Goal: Find specific page/section: Find specific page/section

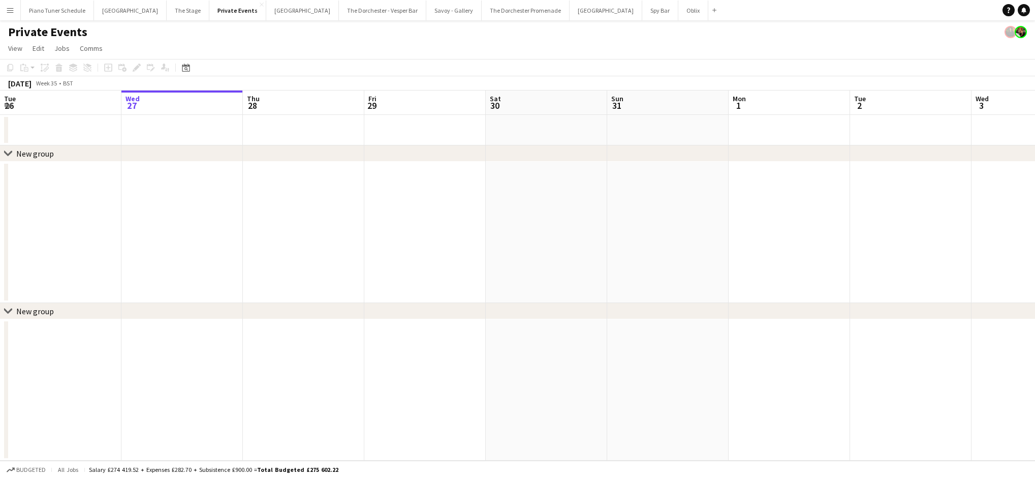
click at [15, 6] on button "Menu" at bounding box center [10, 10] width 20 height 20
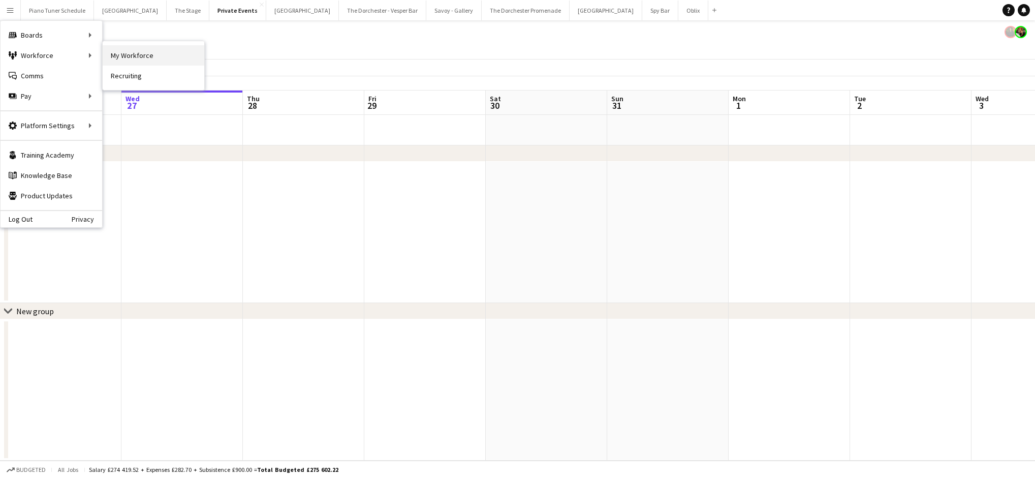
click at [115, 53] on link "My Workforce" at bounding box center [154, 55] width 102 height 20
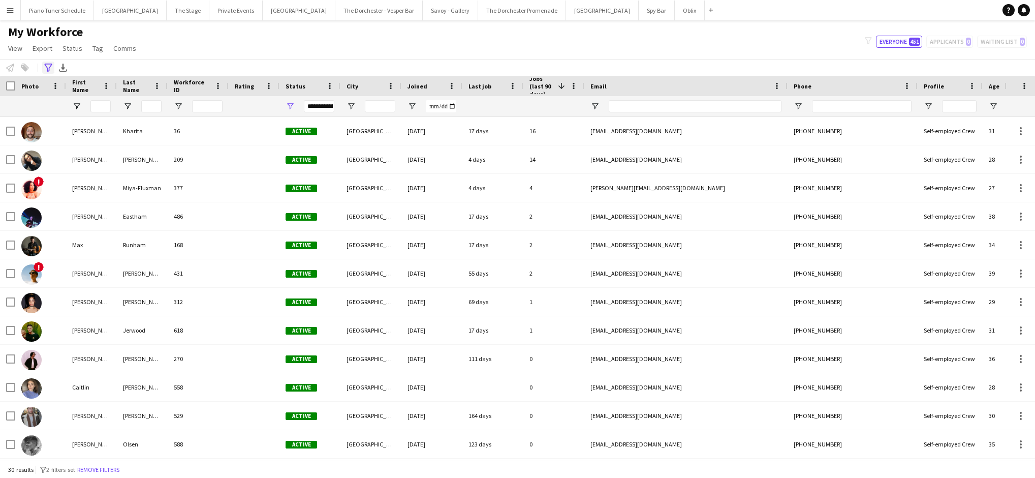
click at [46, 67] on icon "Advanced filters" at bounding box center [48, 68] width 8 height 8
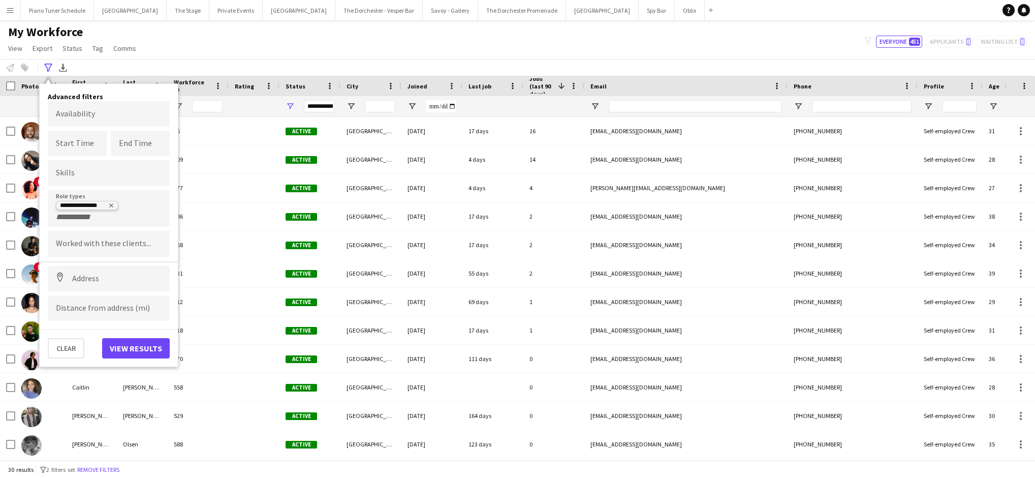
click at [111, 203] on icon "Remove tag" at bounding box center [111, 205] width 6 height 6
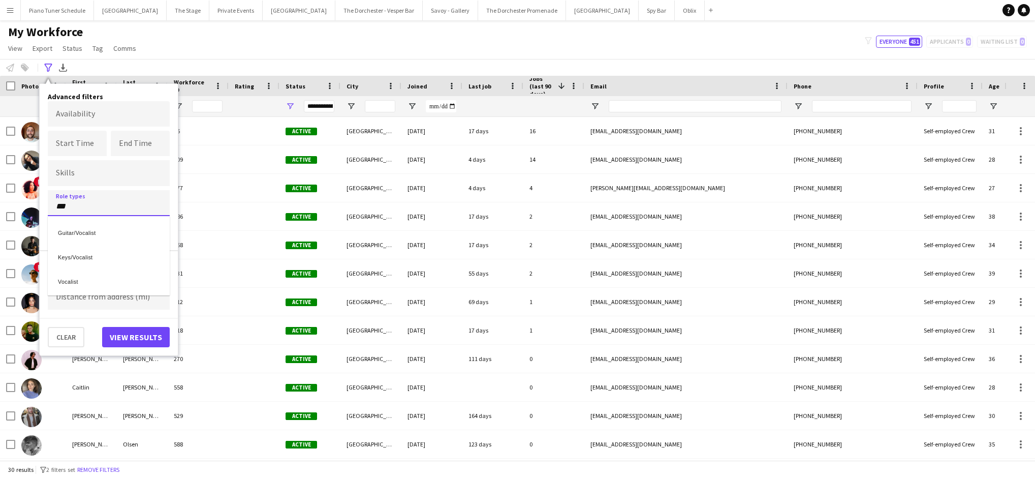
type input "***"
click at [140, 338] on button "View results" at bounding box center [136, 337] width 68 height 20
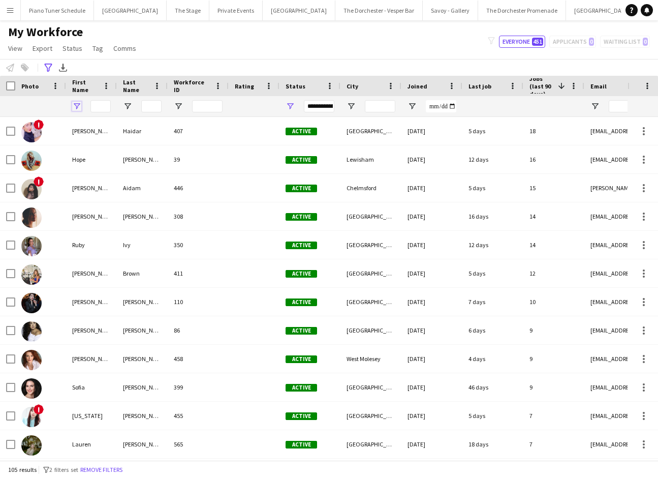
click at [75, 107] on span "Open Filter Menu" at bounding box center [76, 106] width 9 height 9
click at [122, 127] on div "Contains" at bounding box center [112, 125] width 62 height 8
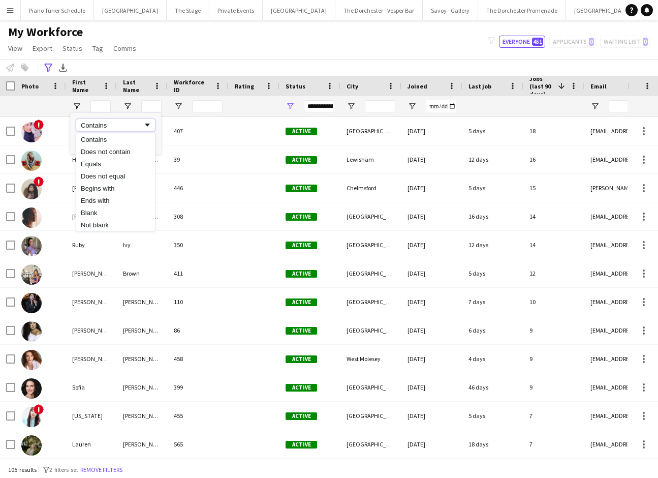
click at [119, 127] on div "Contains" at bounding box center [112, 125] width 62 height 8
click at [116, 144] on input "Filter Value" at bounding box center [115, 142] width 79 height 12
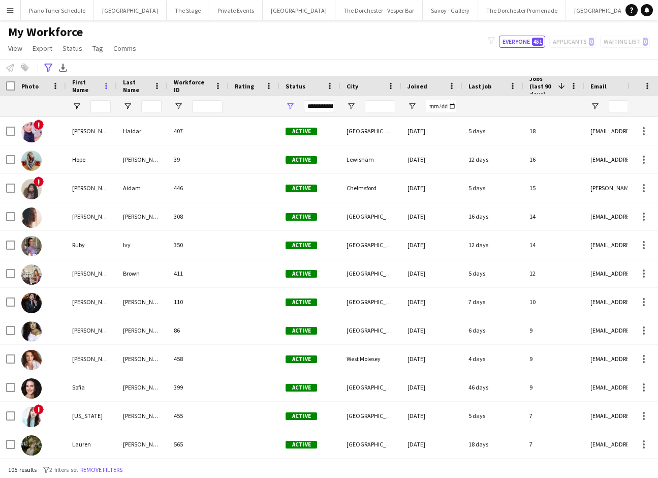
click at [103, 83] on span at bounding box center [106, 85] width 9 height 9
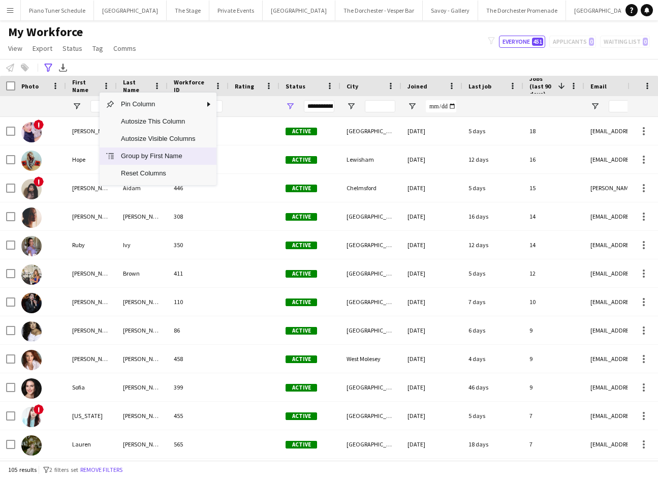
click at [137, 152] on span "Group by First Name" at bounding box center [158, 155] width 86 height 17
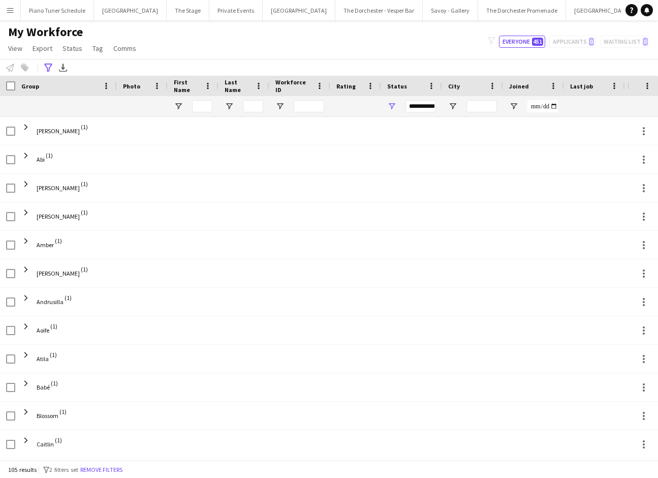
click at [212, 82] on div "First Name" at bounding box center [193, 86] width 51 height 20
click at [209, 84] on span at bounding box center [207, 85] width 9 height 9
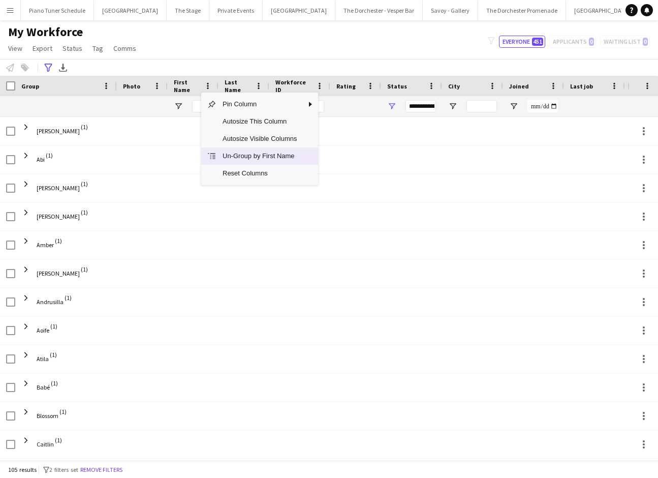
click at [219, 159] on span "Un-Group by First Name" at bounding box center [259, 155] width 86 height 17
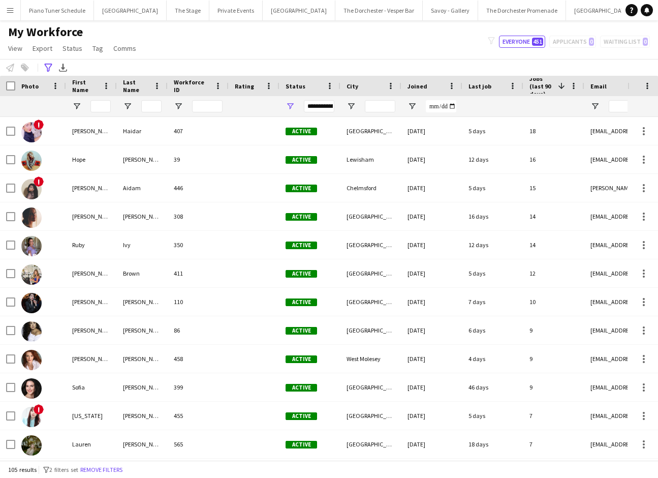
click at [90, 88] on span "First Name" at bounding box center [85, 85] width 26 height 15
click at [0, 0] on span at bounding box center [0, 0] width 0 height 0
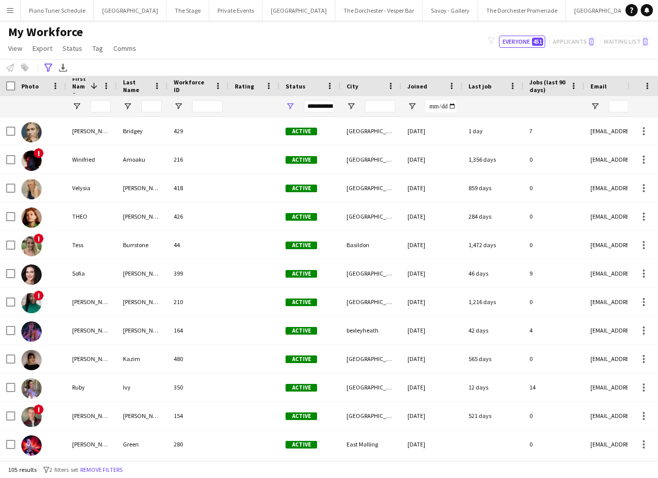
click at [90, 88] on span at bounding box center [93, 85] width 9 height 9
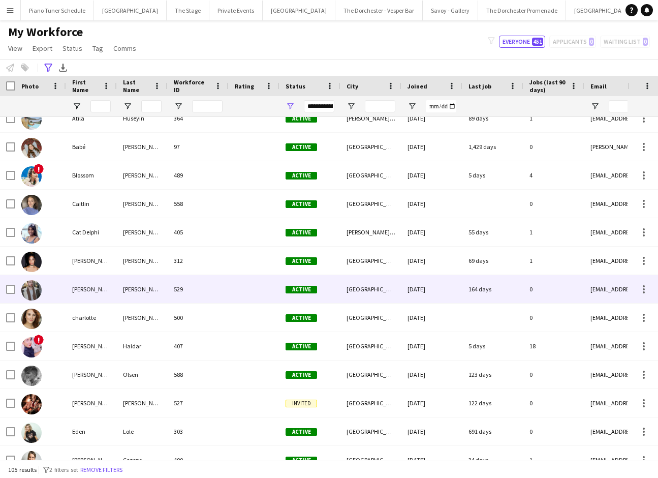
scroll to position [245, 0]
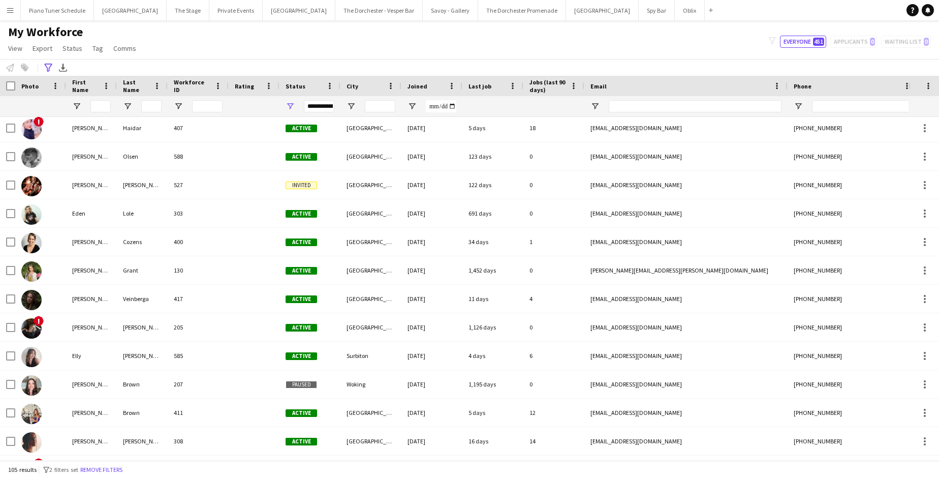
click at [11, 15] on button "Menu" at bounding box center [10, 10] width 20 height 20
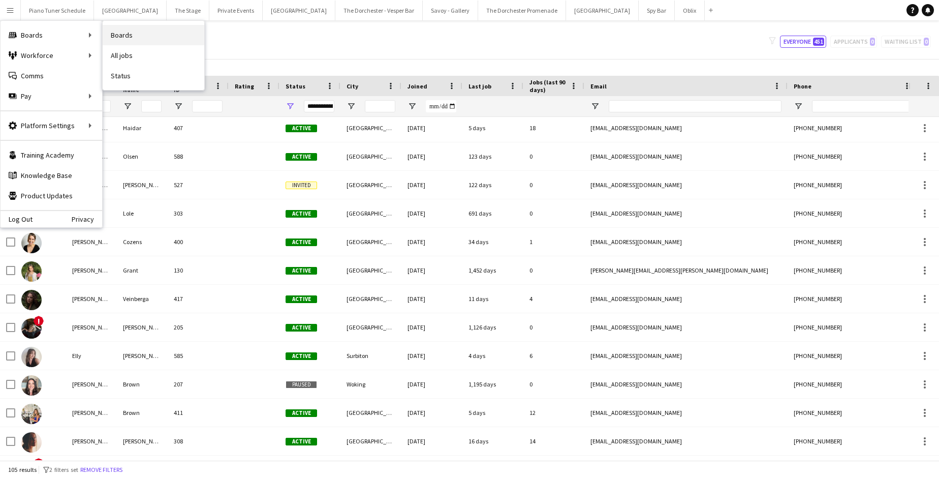
click at [115, 36] on link "Boards" at bounding box center [154, 35] width 102 height 20
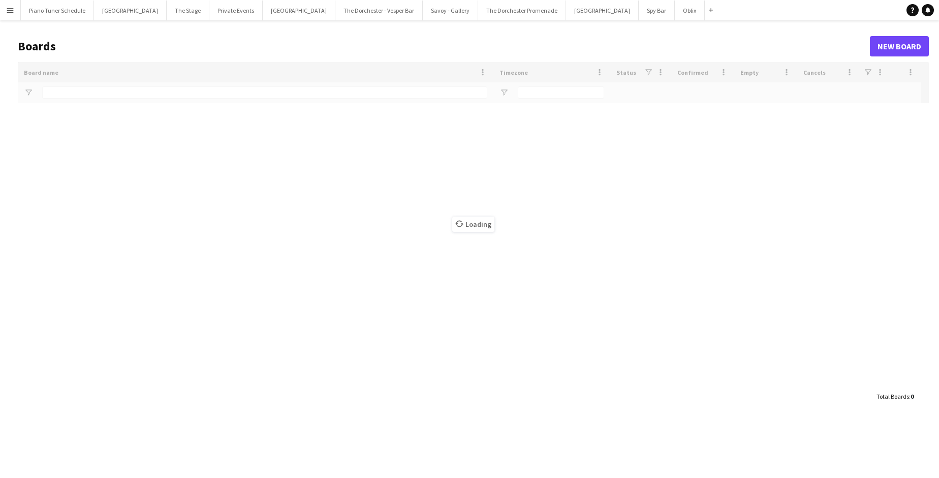
type input "*****"
